Goal: Information Seeking & Learning: Learn about a topic

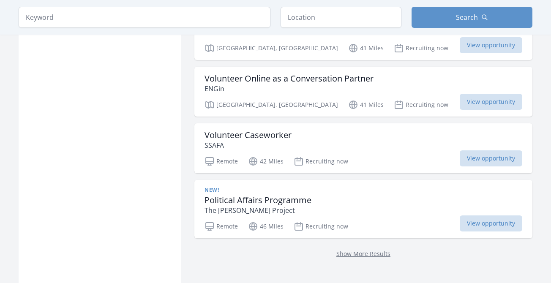
scroll to position [1196, 0]
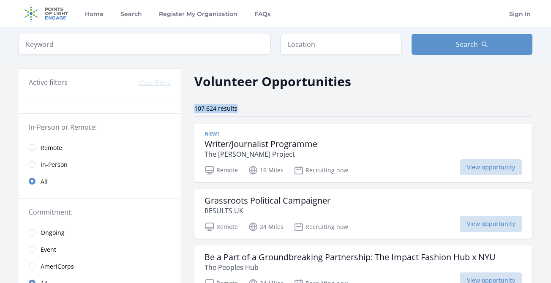
drag, startPoint x: 236, startPoint y: 108, endPoint x: 195, endPoint y: 110, distance: 41.0
click at [195, 110] on span "107,624 results" at bounding box center [216, 108] width 43 height 8
click at [236, 108] on span "107,624 results" at bounding box center [216, 108] width 43 height 8
drag, startPoint x: 237, startPoint y: 109, endPoint x: 194, endPoint y: 111, distance: 42.7
click at [195, 111] on div "107,624 results" at bounding box center [364, 108] width 338 height 8
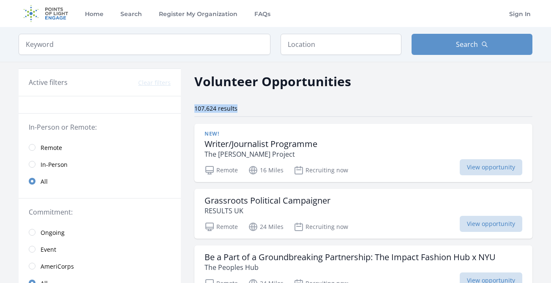
click at [220, 107] on span "107,624 results" at bounding box center [216, 108] width 43 height 8
drag, startPoint x: 236, startPoint y: 108, endPoint x: 195, endPoint y: 110, distance: 41.1
click at [195, 110] on span "107,624 results" at bounding box center [216, 108] width 43 height 8
click at [236, 108] on span "107,624 results" at bounding box center [216, 108] width 43 height 8
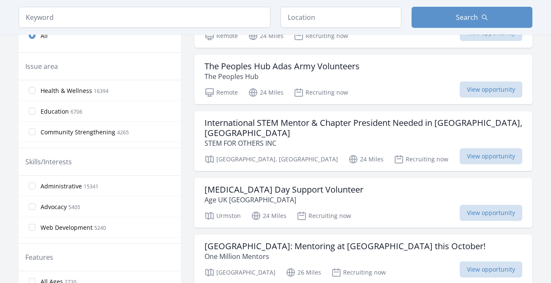
scroll to position [242, 0]
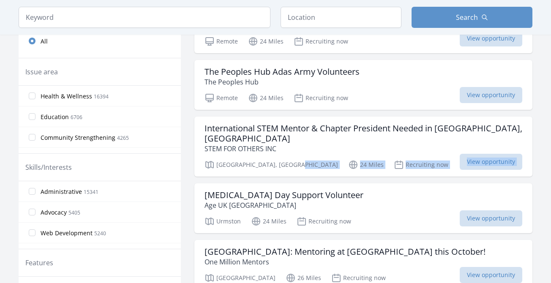
drag, startPoint x: 188, startPoint y: 148, endPoint x: 189, endPoint y: 188, distance: 39.8
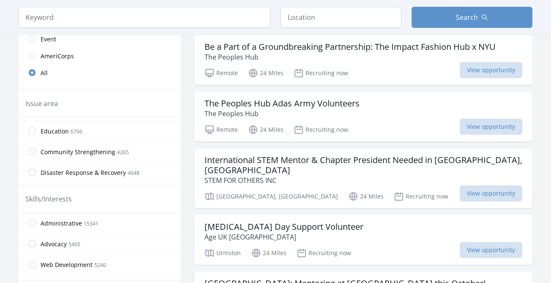
scroll to position [0, 0]
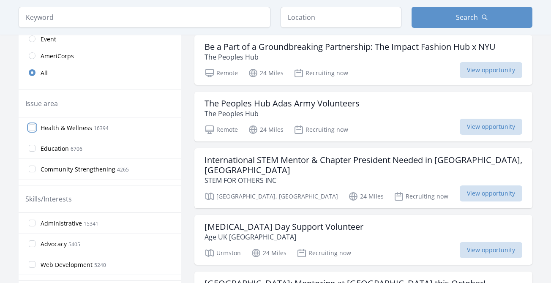
click at [31, 127] on input "Health & Wellness 16394" at bounding box center [32, 127] width 7 height 7
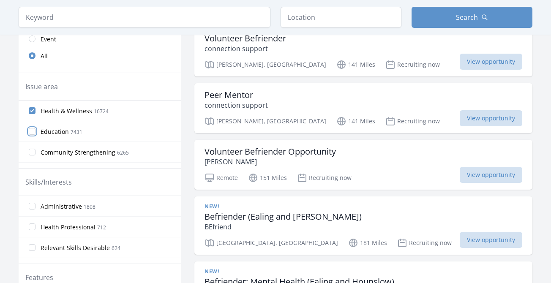
click at [33, 132] on input "Education 7431" at bounding box center [32, 131] width 7 height 7
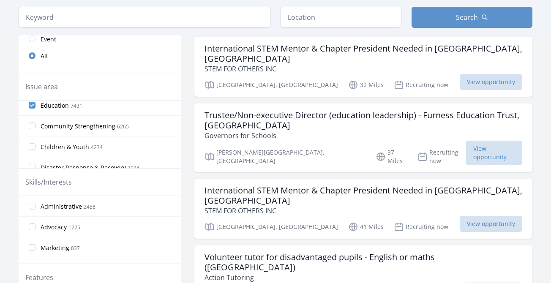
scroll to position [30, 0]
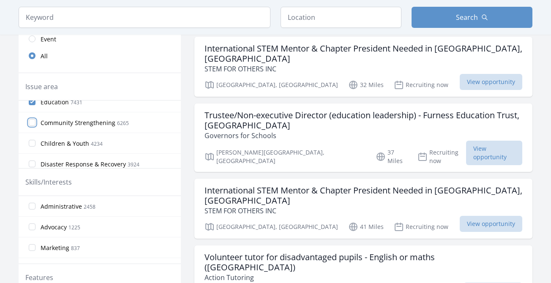
click at [32, 120] on input "Community Strengthening 6265" at bounding box center [32, 122] width 7 height 7
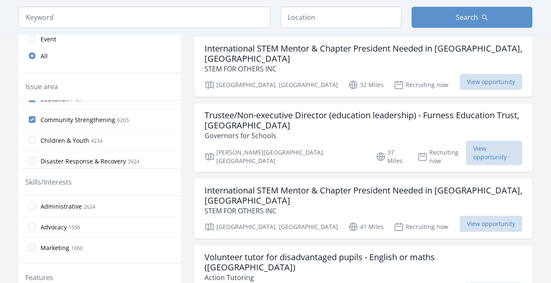
scroll to position [46, 0]
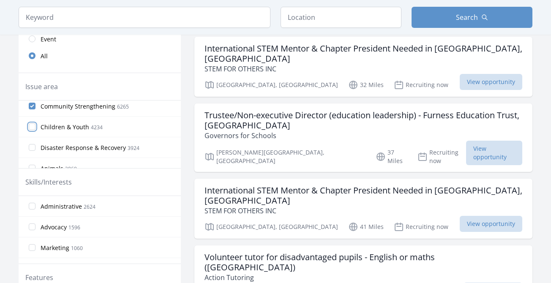
click at [33, 129] on input "Children & Youth 4234" at bounding box center [32, 126] width 7 height 7
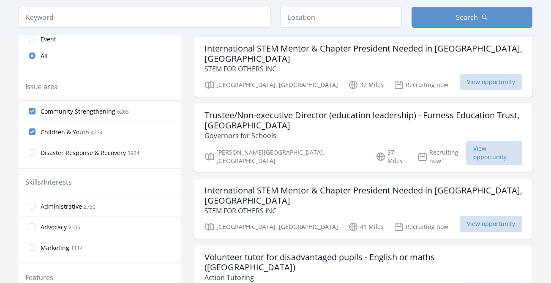
scroll to position [41, 0]
click at [34, 151] on input "Disaster Response & Recovery 3924" at bounding box center [32, 152] width 7 height 7
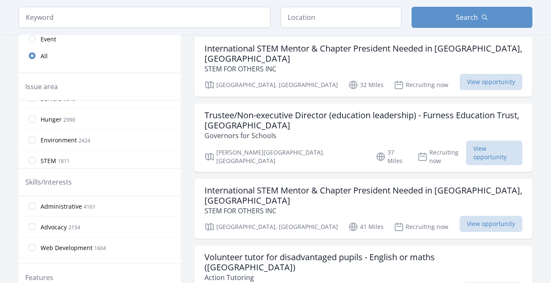
scroll to position [160, 0]
click at [31, 119] on input "Hunger 2990" at bounding box center [32, 116] width 7 height 7
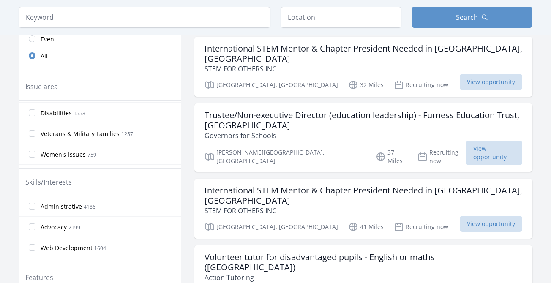
scroll to position [248, 0]
click at [32, 132] on input "Veterans & Military Families 1257" at bounding box center [32, 132] width 7 height 7
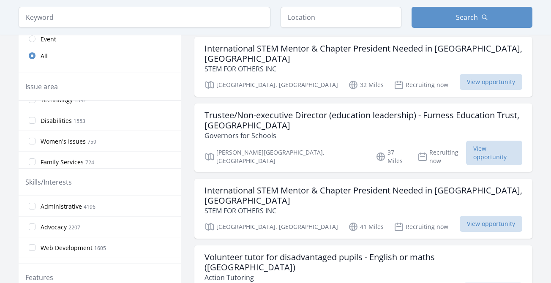
scroll to position [258, 0]
click at [32, 142] on input "Women's Issues 759" at bounding box center [32, 142] width 7 height 7
click at [36, 143] on label "Poverty 708" at bounding box center [100, 144] width 162 height 17
click at [36, 143] on input "Poverty 708" at bounding box center [32, 144] width 7 height 7
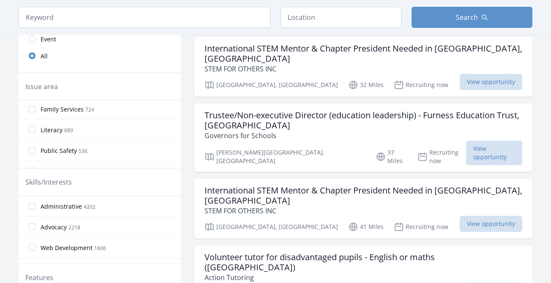
scroll to position [350, 0]
click at [31, 133] on input "Public Safety 536" at bounding box center [32, 134] width 7 height 7
click at [33, 108] on input "Immigrant & Refugee Services 425" at bounding box center [32, 110] width 7 height 7
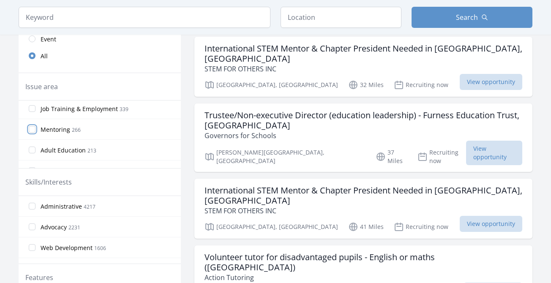
click at [33, 130] on input "Mentoring 266" at bounding box center [32, 129] width 7 height 7
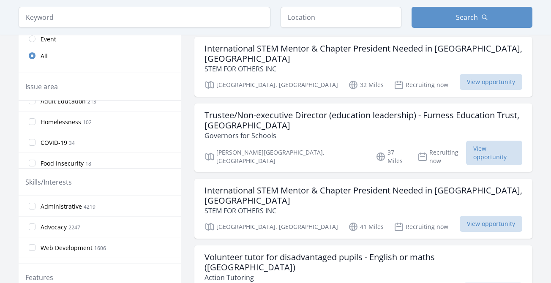
scroll to position [504, 0]
click at [32, 124] on input "Homelessness 102" at bounding box center [32, 125] width 7 height 7
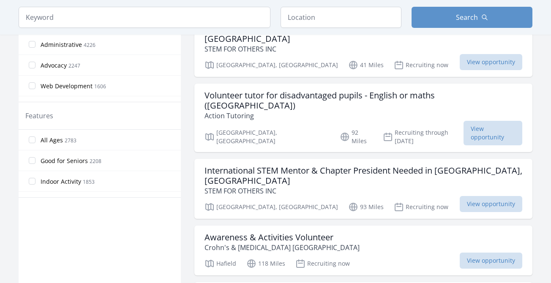
scroll to position [373, 0]
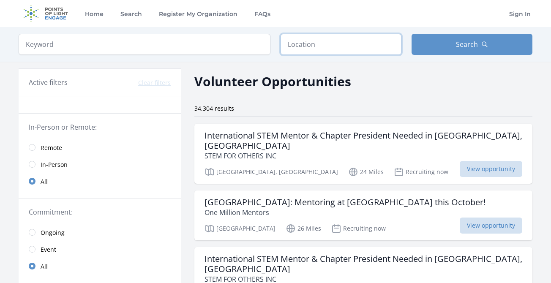
click at [299, 45] on input "text" at bounding box center [341, 44] width 121 height 21
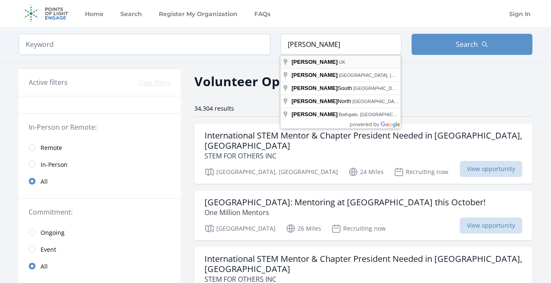
type input "Blackburn, UK"
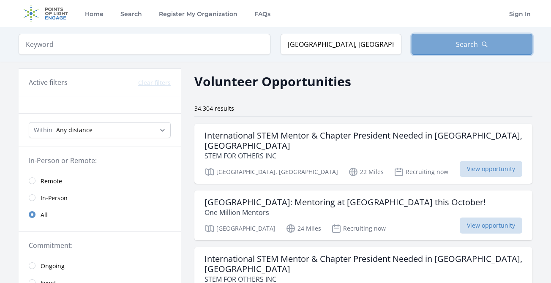
click at [442, 45] on button "Search" at bounding box center [472, 44] width 121 height 21
click at [156, 131] on select "Any distance , 5 Miles , 20 Miles , 50 Miles , 100 Miles" at bounding box center [100, 130] width 142 height 16
select select "32186"
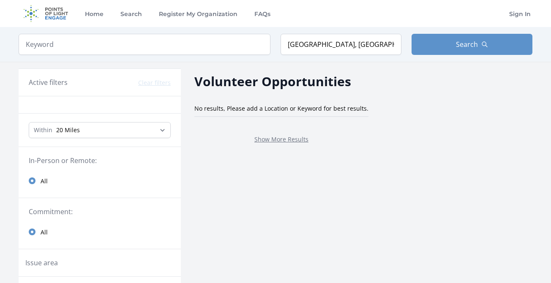
click at [156, 132] on select "Any distance , 5 Miles , 20 Miles , 50 Miles , 100 Miles" at bounding box center [100, 130] width 142 height 16
select select "80467"
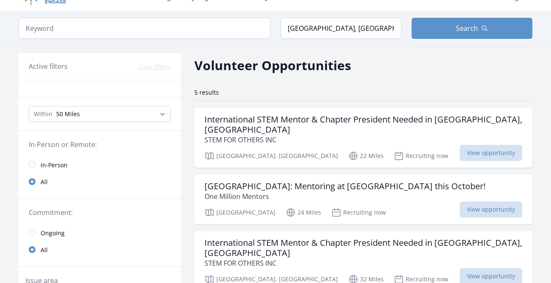
scroll to position [26, 0]
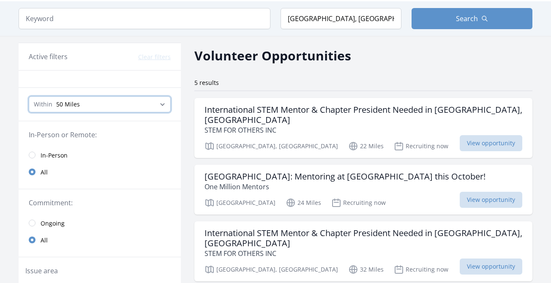
click at [162, 100] on select "Any distance , 5 Miles , 20 Miles , 50 Miles , 100 Miles" at bounding box center [100, 104] width 142 height 16
select select "all"
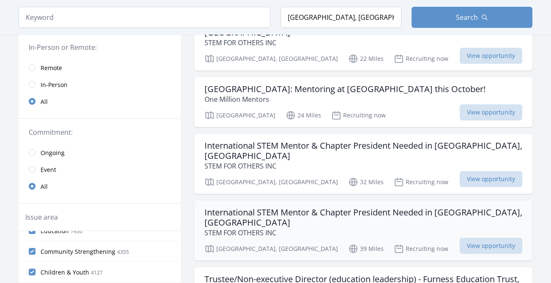
scroll to position [69, 0]
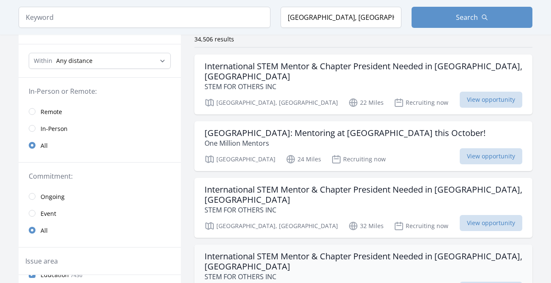
click at [242, 128] on h3 "South Manchester: Mentoring at Loreto High School this October!" at bounding box center [345, 133] width 281 height 10
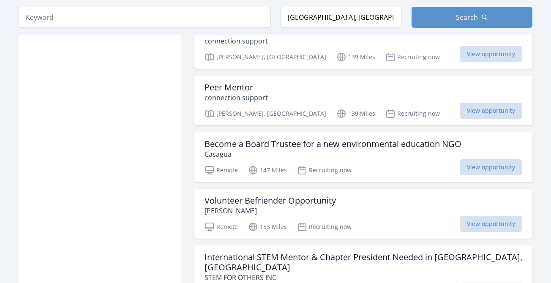
scroll to position [696, 0]
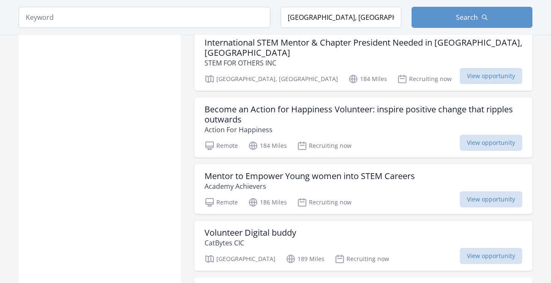
scroll to position [2206, 0]
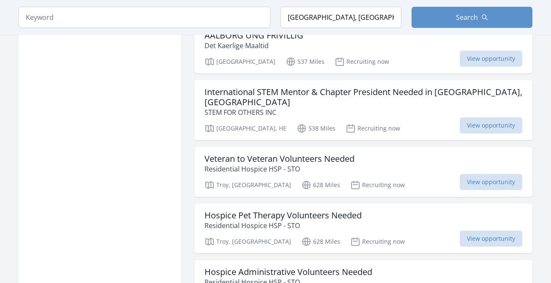
scroll to position [3069, 0]
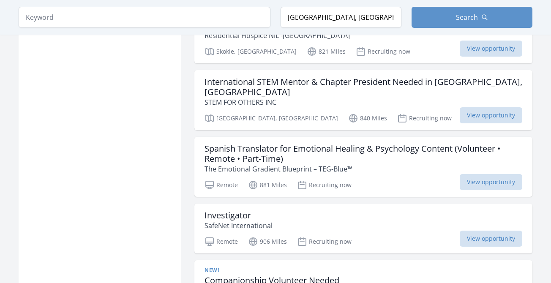
scroll to position [3542, 0]
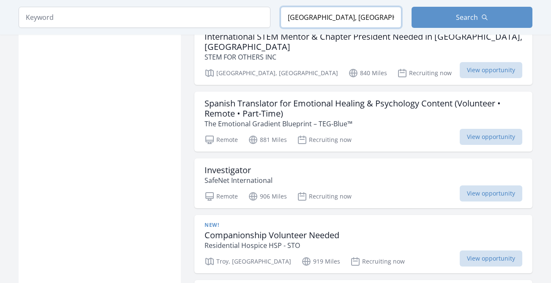
drag, startPoint x: 315, startPoint y: 11, endPoint x: 296, endPoint y: 11, distance: 19.5
click at [296, 11] on input "Blackburn, UK" at bounding box center [341, 17] width 121 height 21
drag, startPoint x: 347, startPoint y: 19, endPoint x: 271, endPoint y: 16, distance: 76.2
click at [271, 16] on form "Keyword Location Blackburn, UK Search" at bounding box center [276, 17] width 514 height 21
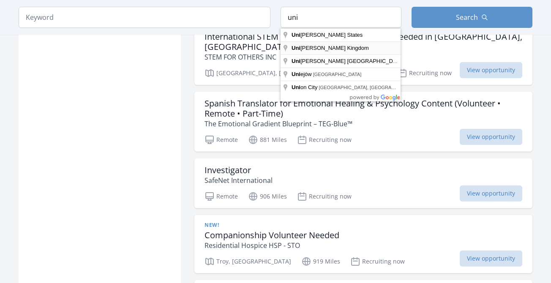
type input "United Kingdom"
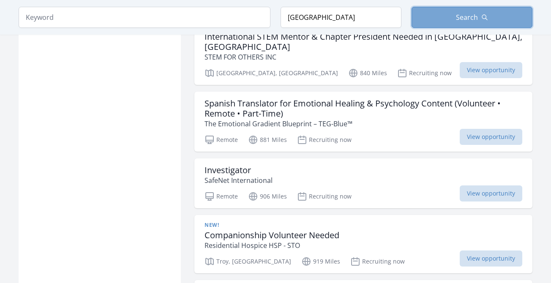
click at [448, 12] on button "Search" at bounding box center [472, 17] width 121 height 21
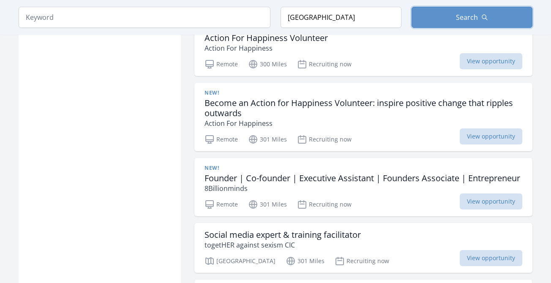
scroll to position [1771, 0]
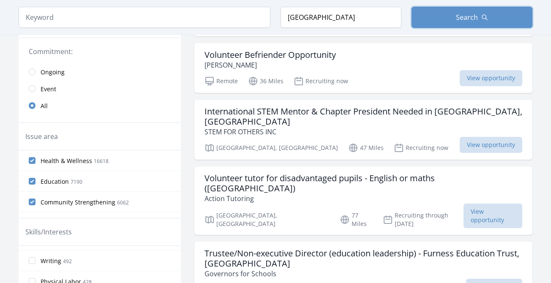
scroll to position [220, 0]
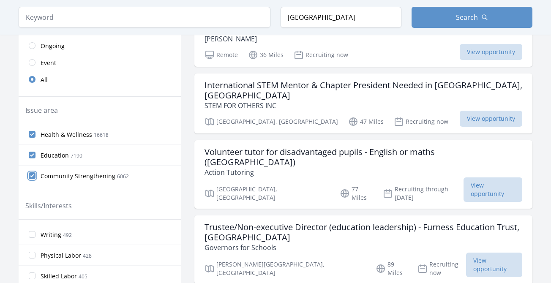
click at [34, 175] on input "Community Strengthening 6062" at bounding box center [32, 176] width 7 height 7
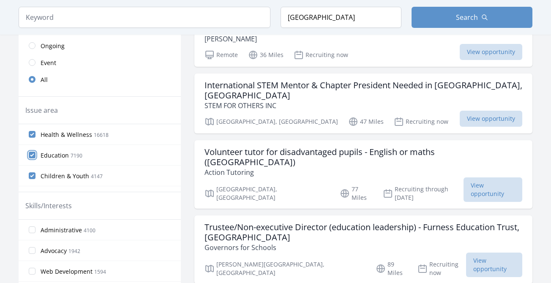
click at [33, 155] on input "Education 7190" at bounding box center [32, 155] width 7 height 7
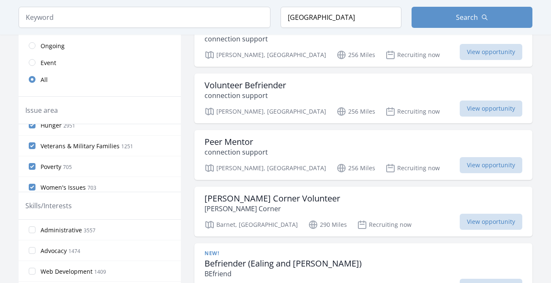
scroll to position [83, 0]
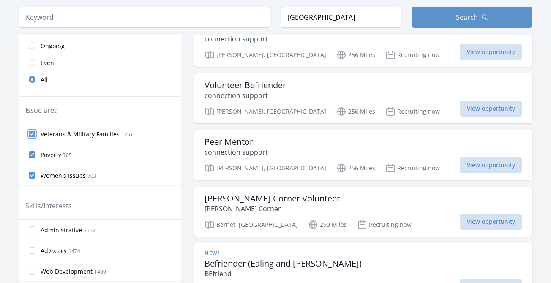
click at [33, 134] on input "Veterans & Military Families 1251" at bounding box center [32, 134] width 7 height 7
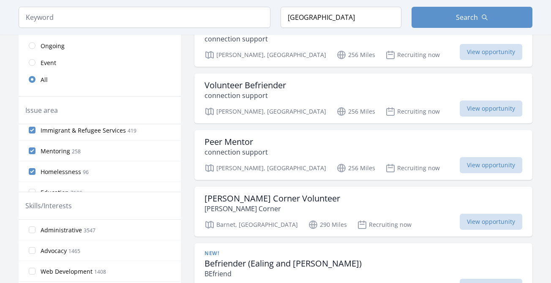
scroll to position [164, 0]
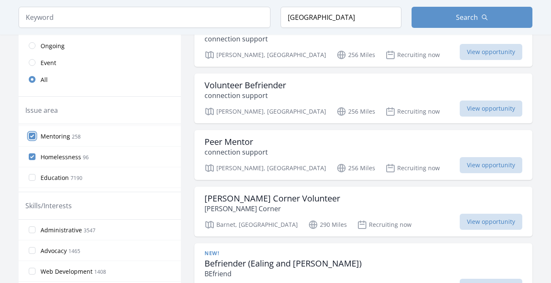
click at [33, 136] on input "Mentoring 258" at bounding box center [32, 136] width 7 height 7
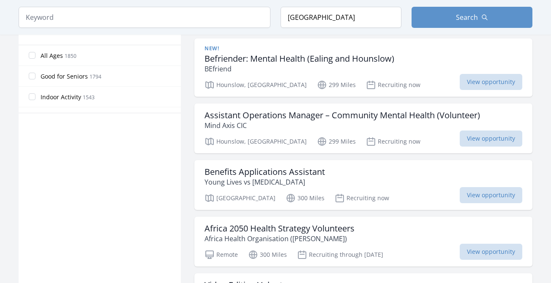
scroll to position [492, 0]
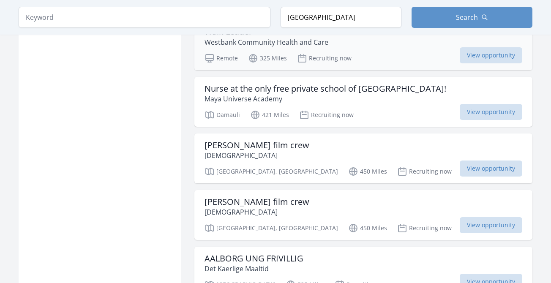
scroll to position [1305, 0]
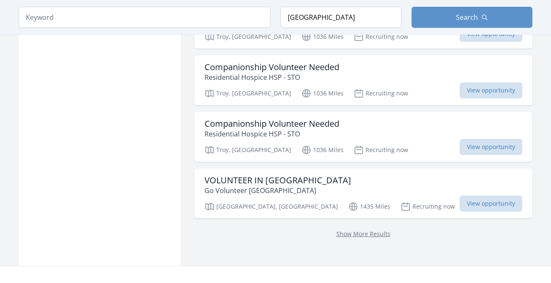
scroll to position [2235, 0]
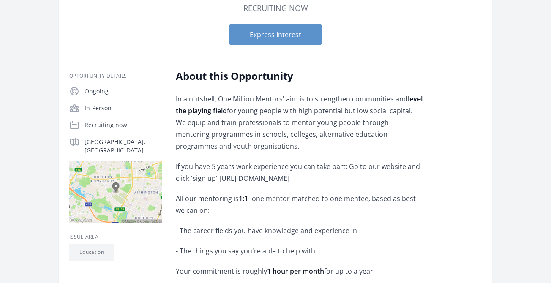
scroll to position [109, 0]
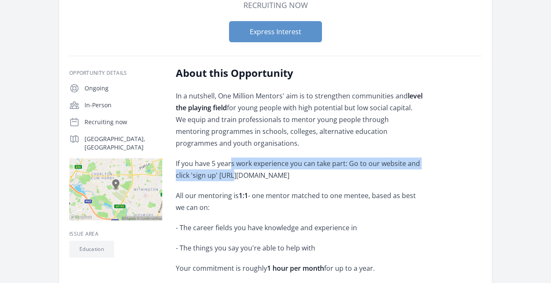
drag, startPoint x: 230, startPoint y: 173, endPoint x: 230, endPoint y: 178, distance: 5.1
click at [230, 178] on p "If you have 5 years work experience you can take part: Go to our website and cl…" at bounding box center [299, 170] width 247 height 24
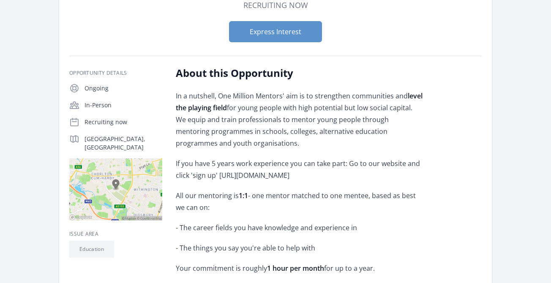
click at [238, 176] on p "If you have 5 years work experience you can take part: Go to our website and cl…" at bounding box center [299, 170] width 247 height 24
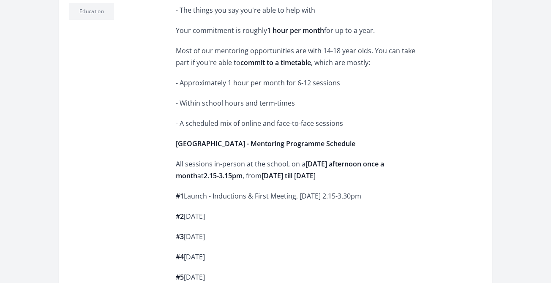
scroll to position [381, 0]
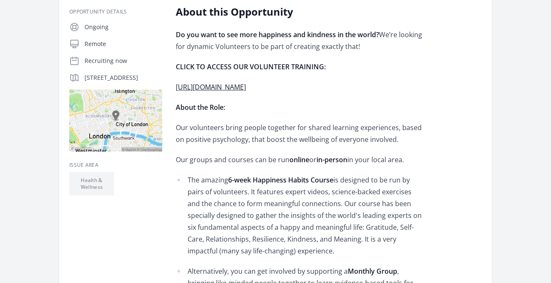
scroll to position [152, 0]
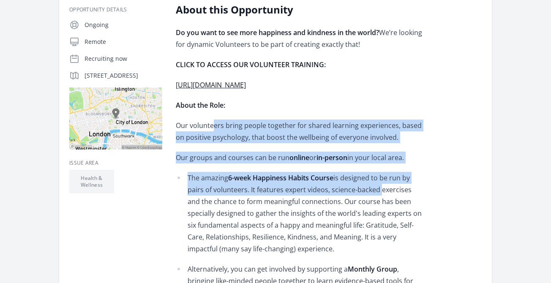
drag, startPoint x: 213, startPoint y: 130, endPoint x: 379, endPoint y: 188, distance: 175.5
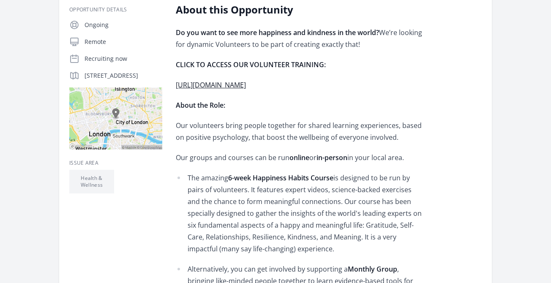
click at [364, 200] on li "The amazing 6-week Happiness Habits Course is designed to be run by pairs of vo…" at bounding box center [299, 213] width 247 height 83
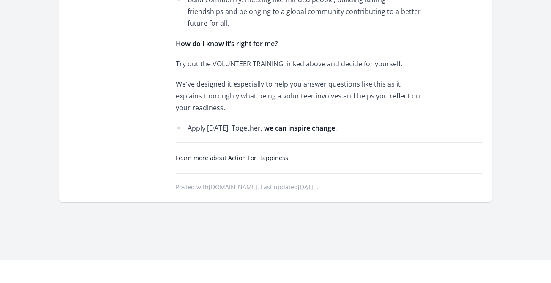
scroll to position [621, 0]
